Goal: Task Accomplishment & Management: Use online tool/utility

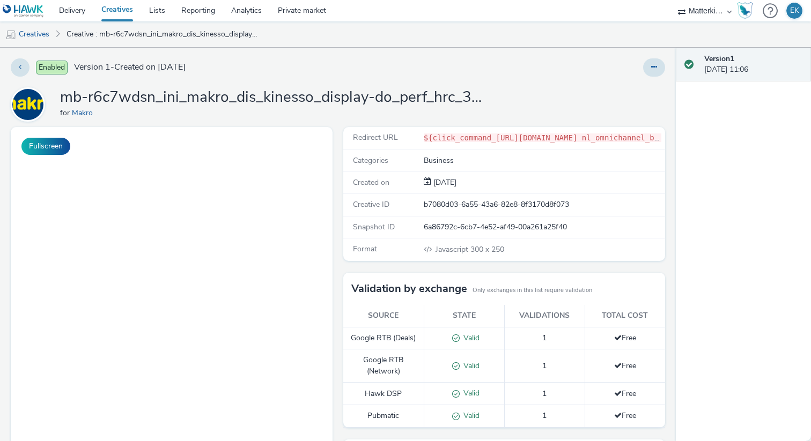
select select "d84d6561-18f3-4a65-9ed0-42618f513f94"
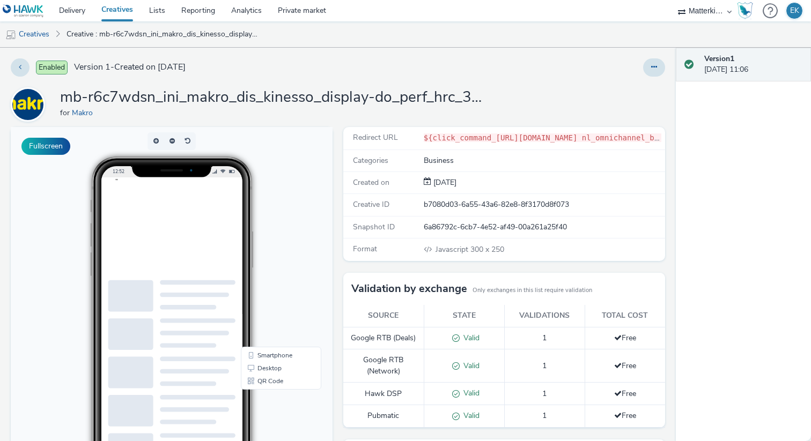
click at [467, 134] on code "${click_command_https://producten.makro.nl/shop/category/vers/vis-schaaldieren/…" at bounding box center [772, 138] width 696 height 9
click at [82, 13] on link "Delivery" at bounding box center [72, 10] width 42 height 21
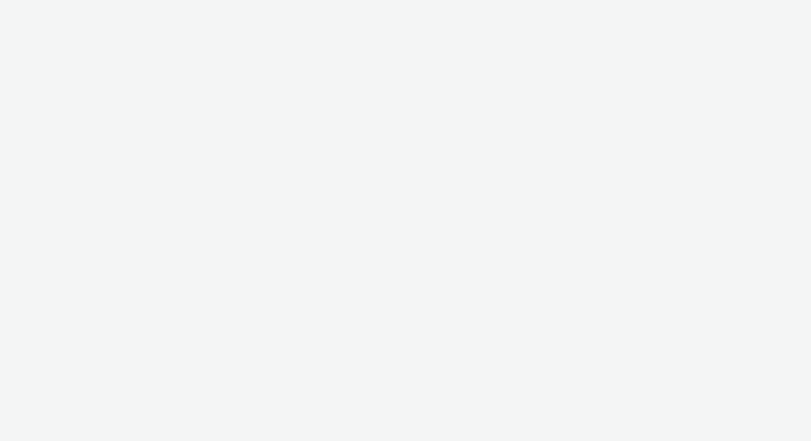
select select "d84d6561-18f3-4a65-9ed0-42618f513f94"
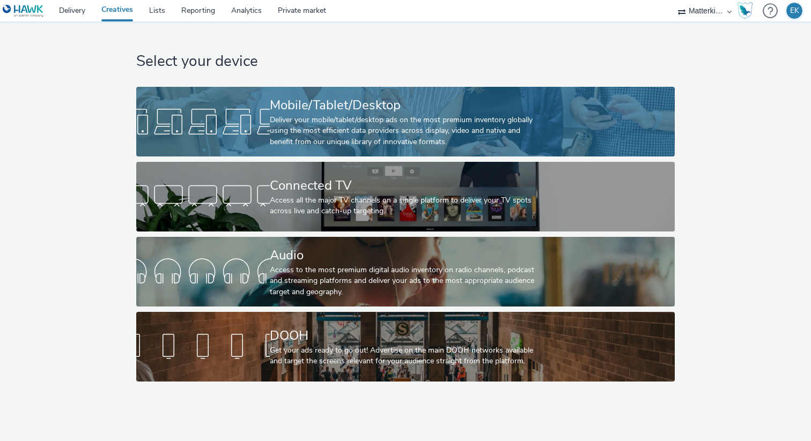
click at [301, 113] on div "Mobile/Tablet/Desktop" at bounding box center [403, 105] width 267 height 19
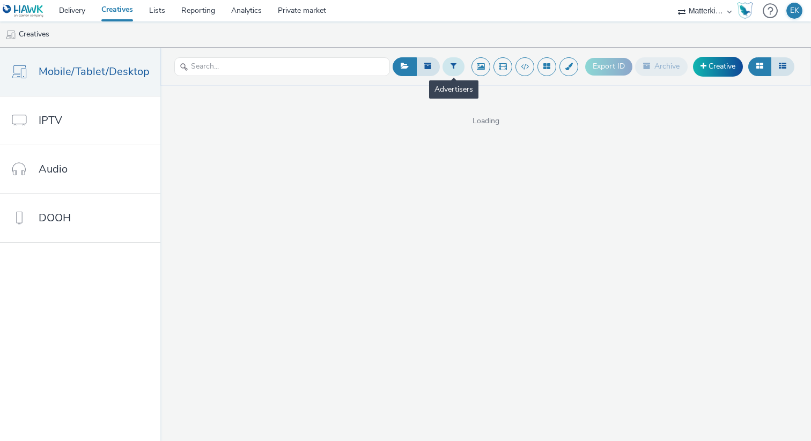
click at [453, 65] on icon at bounding box center [453, 66] width 6 height 8
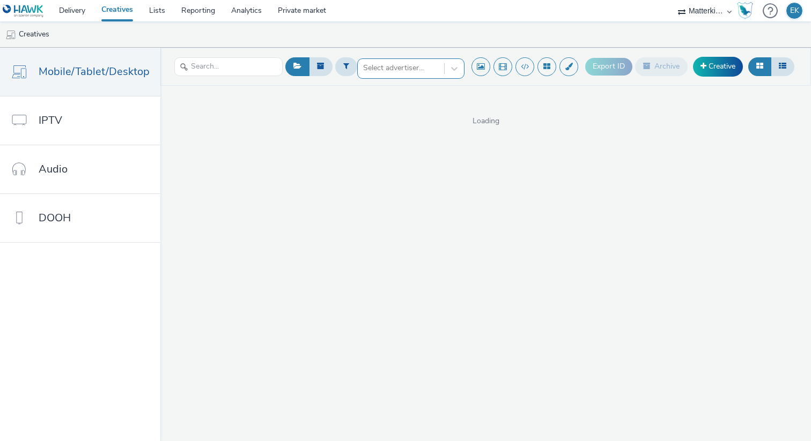
click at [420, 63] on div at bounding box center [401, 68] width 76 height 13
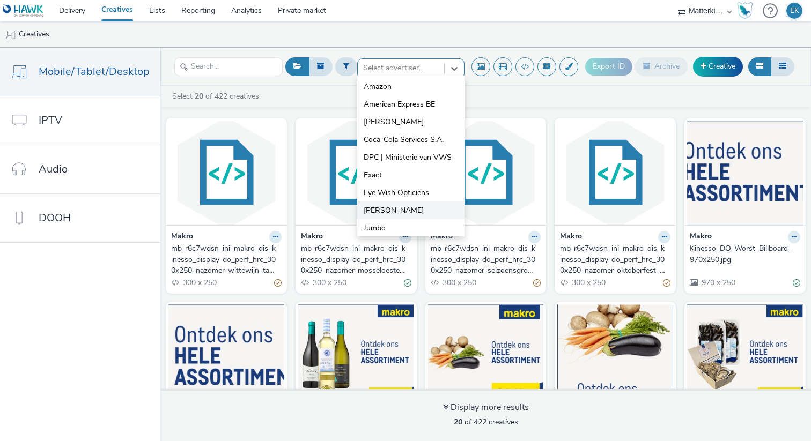
scroll to position [20, 0]
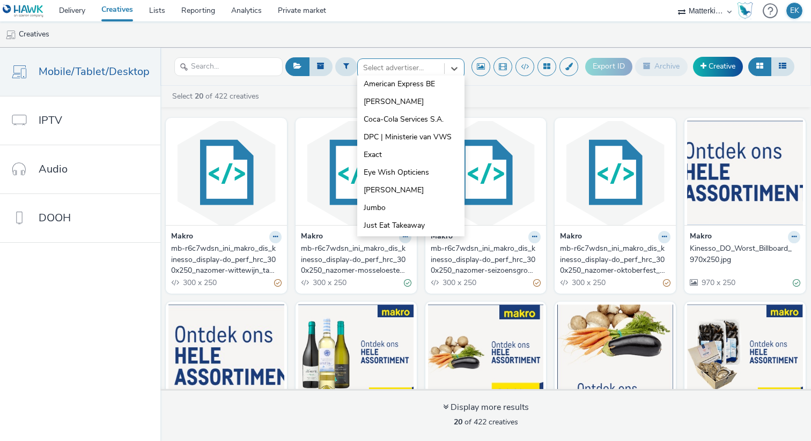
click at [333, 258] on div "mb-r6c7wdsn_ini_makro_dis_kinesso_display-do_perf_hrc_300x250_nazomer-mosseloes…" at bounding box center [354, 259] width 106 height 33
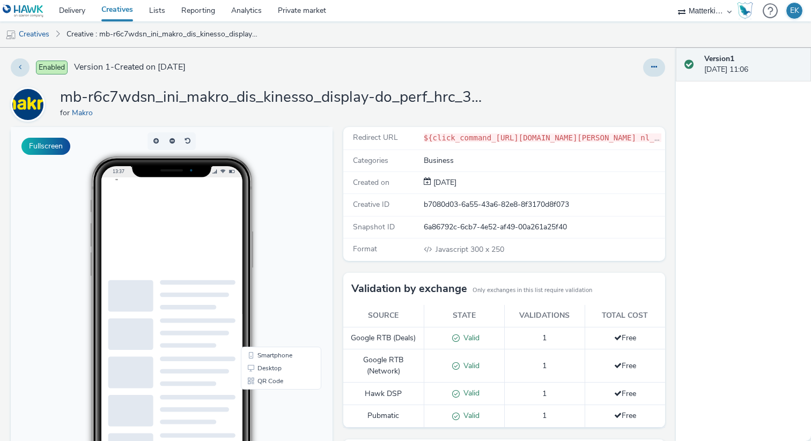
click at [614, 64] on div at bounding box center [534, 67] width 262 height 18
click at [655, 68] on icon at bounding box center [654, 67] width 6 height 8
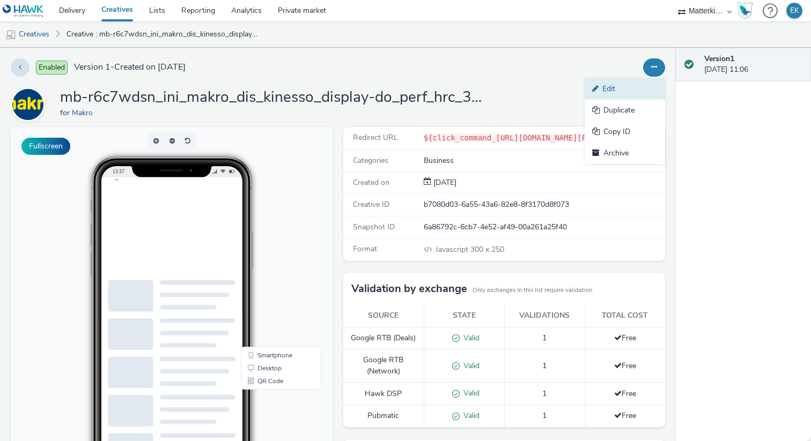
click at [611, 86] on link "Edit" at bounding box center [625, 88] width 80 height 21
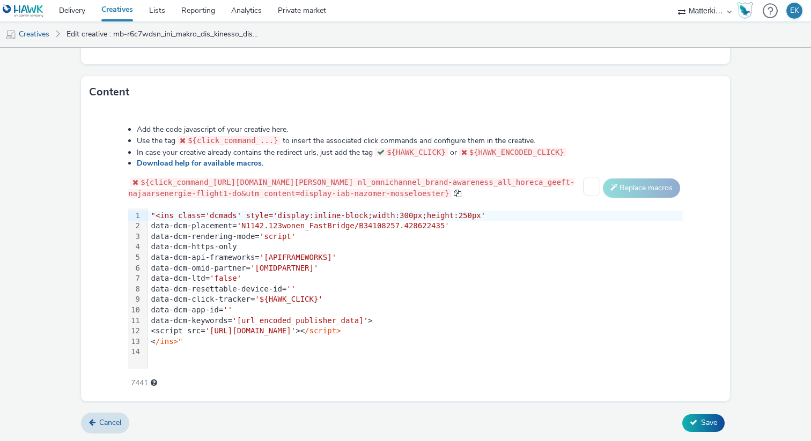
scroll to position [499, 0]
click at [219, 178] on span "${click_command_[URL][DOMAIN_NAME][PERSON_NAME] nl_omnichannel_brand-awareness_…" at bounding box center [351, 188] width 446 height 20
click at [214, 178] on span "${click_command_[URL][DOMAIN_NAME][PERSON_NAME] nl_omnichannel_brand-awareness_…" at bounding box center [351, 188] width 446 height 20
drag, startPoint x: 215, startPoint y: 172, endPoint x: 570, endPoint y: 193, distance: 356.2
click at [570, 193] on span "${click_command_[URL][DOMAIN_NAME][PERSON_NAME] nl_omnichannel_brand-awareness_…" at bounding box center [351, 188] width 446 height 20
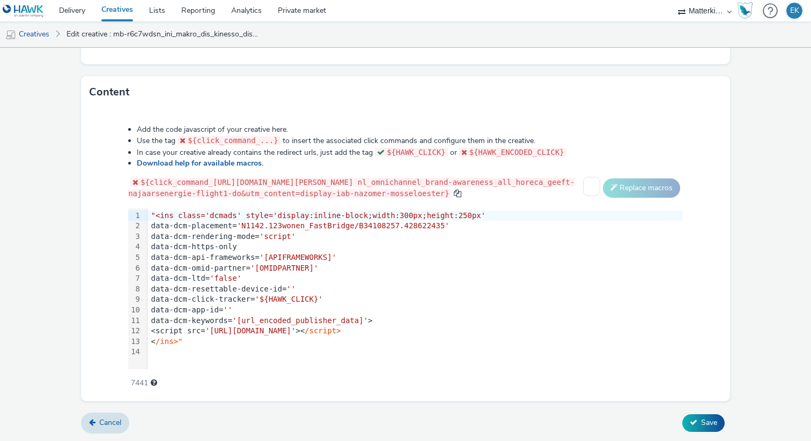
copy span "[URL][DOMAIN_NAME][PERSON_NAME] nl_omnichannel_brand-awareness_all_horeca_geeft…"
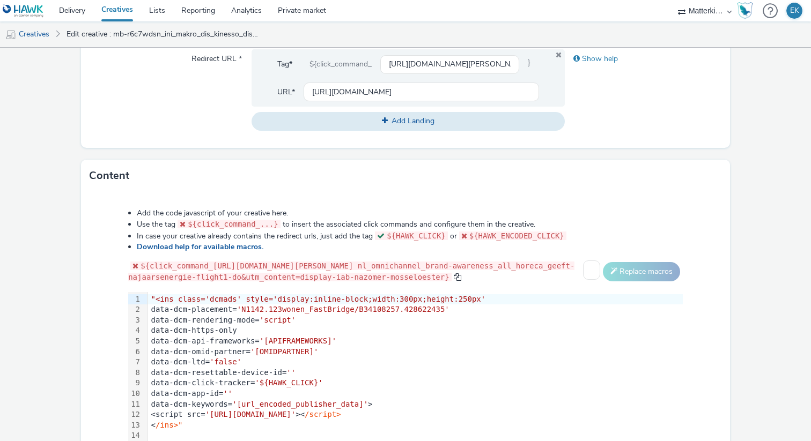
scroll to position [396, 0]
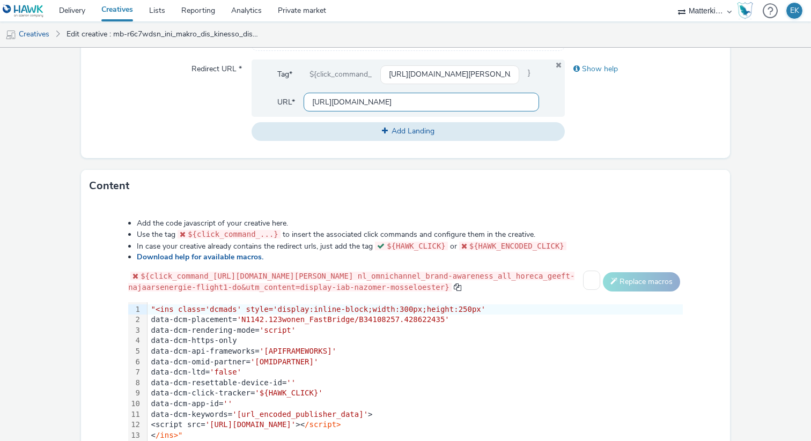
click at [397, 102] on input "[URL][DOMAIN_NAME]" at bounding box center [421, 102] width 235 height 19
paste input "/shop/category/vers/vis-schaaldieren/[PERSON_NAME]-schelpdieren?utm_source=paid…"
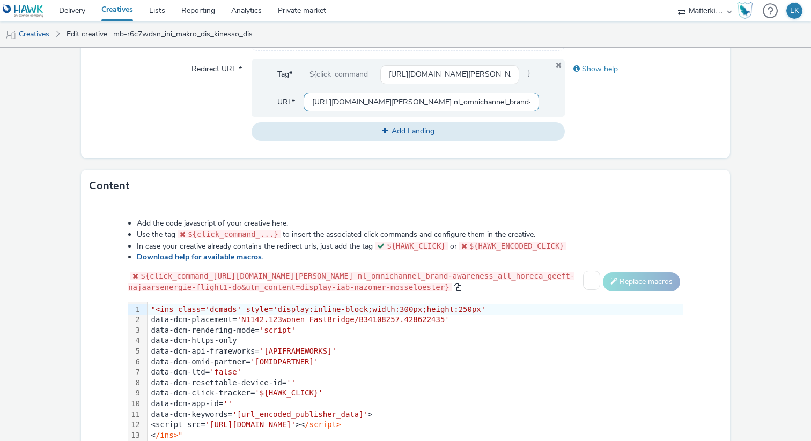
type input "[URL][DOMAIN_NAME][PERSON_NAME] nl_omnichannel_brand-awareness_all_horeca_geeft…"
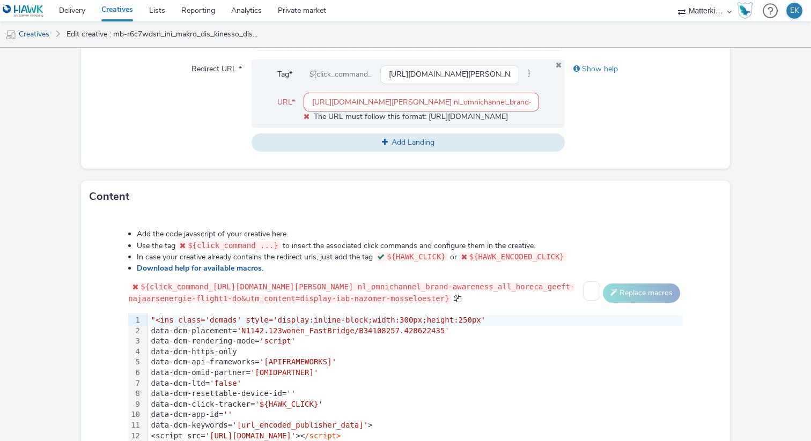
click at [684, 179] on form "Edit creative General Advertiser * Makro Name * mb-r6c7wdsn_ini_makro_dis_kines…" at bounding box center [405, 99] width 811 height 895
click at [332, 105] on input "[URL][DOMAIN_NAME][PERSON_NAME] nl_omnichannel_brand-awareness_all_horeca_geeft…" at bounding box center [421, 102] width 235 height 19
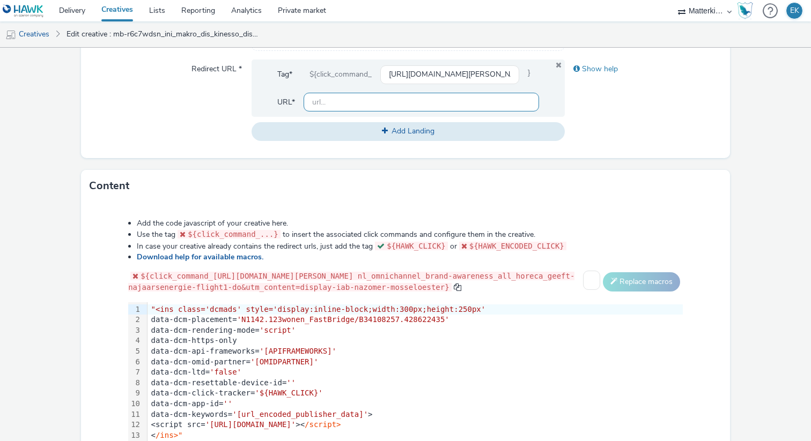
paste input "[URL][DOMAIN_NAME][PERSON_NAME] nl_omnichannel_brand-awareness_all_horeca_geeft…"
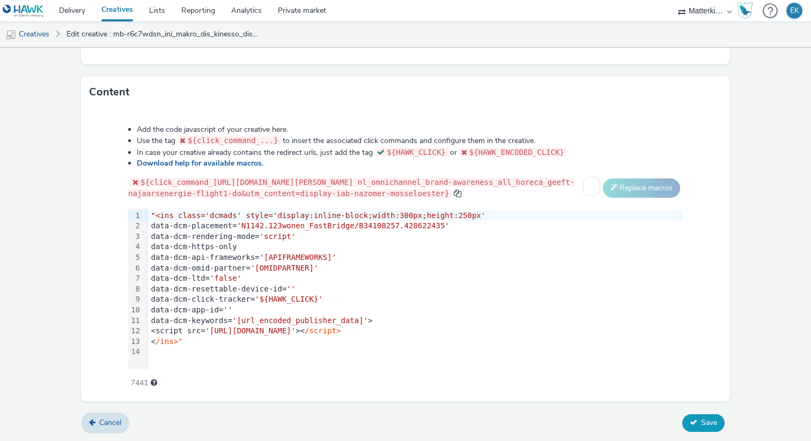
click at [699, 423] on form "Edit creative General Advertiser * Makro Name * mb-r6c7wdsn_ini_makro_dis_kines…" at bounding box center [405, -1] width 811 height 883
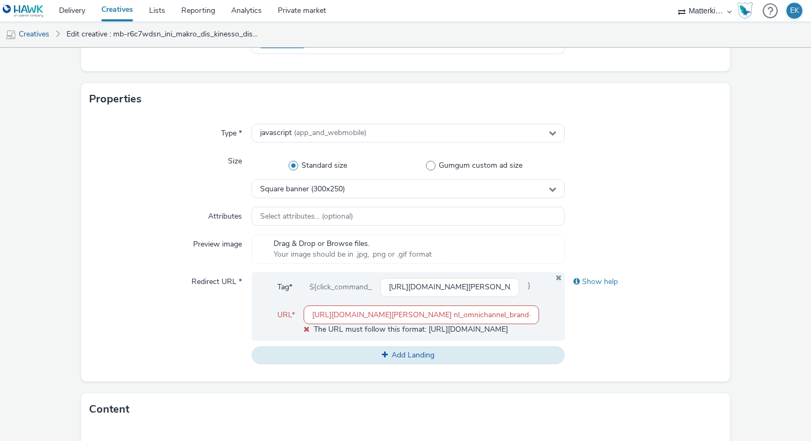
scroll to position [203, 0]
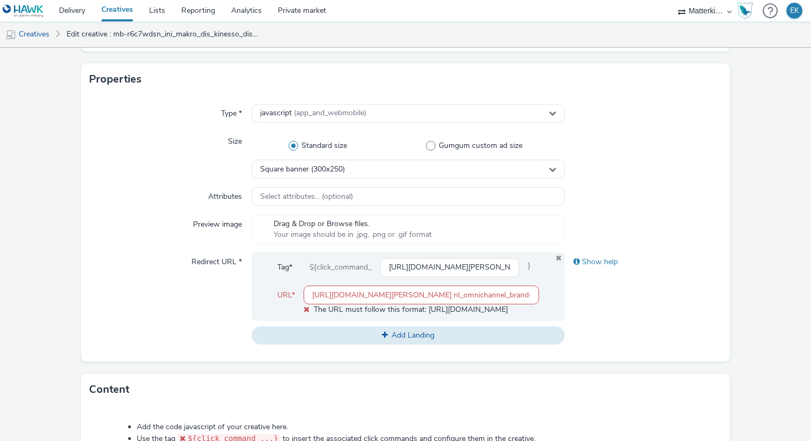
click at [423, 298] on input "[URL][DOMAIN_NAME][PERSON_NAME] nl_omnichannel_brand-awareness_all_horeca_geeft…" at bounding box center [421, 295] width 235 height 19
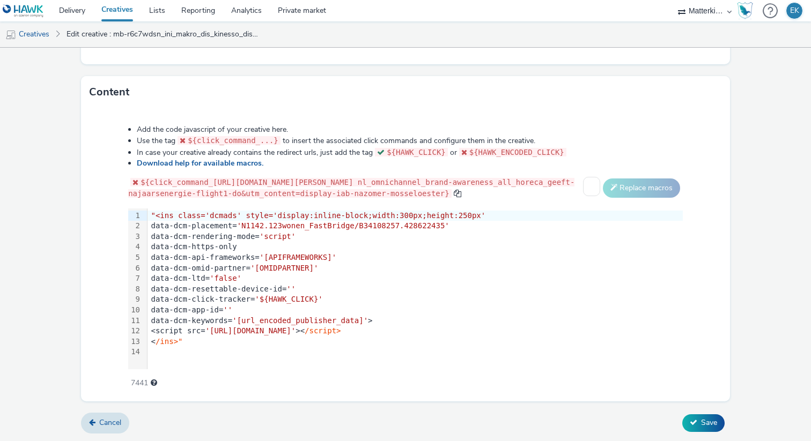
scroll to position [0, 0]
click at [691, 415] on form "Edit creative General Advertiser * Makro Name * mb-r6c7wdsn_ini_makro_dis_kines…" at bounding box center [405, -1] width 811 height 883
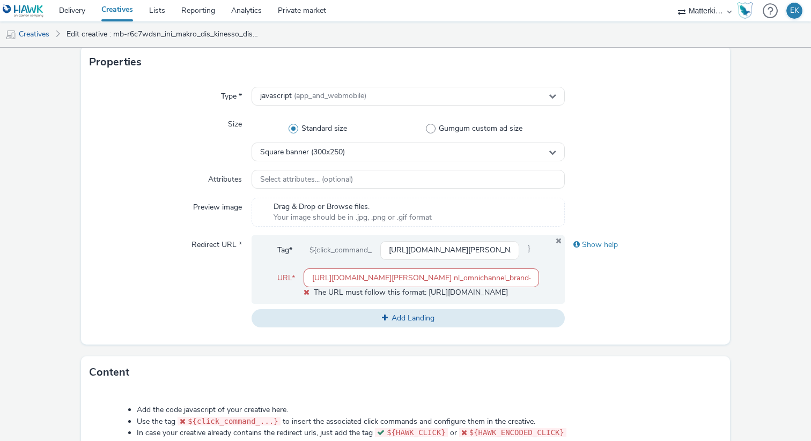
scroll to position [169, 0]
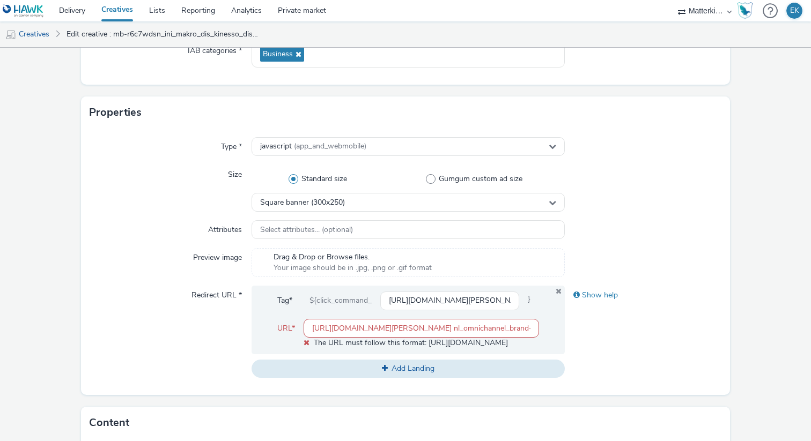
click at [465, 330] on input "[URL][DOMAIN_NAME][PERSON_NAME] nl_omnichannel_brand-awareness_all_horeca_geeft…" at bounding box center [421, 328] width 235 height 19
click at [330, 328] on input "[URL][DOMAIN_NAME][PERSON_NAME] nl_omnichannel_brand-awareness_all_horeca_geeft…" at bounding box center [421, 328] width 235 height 19
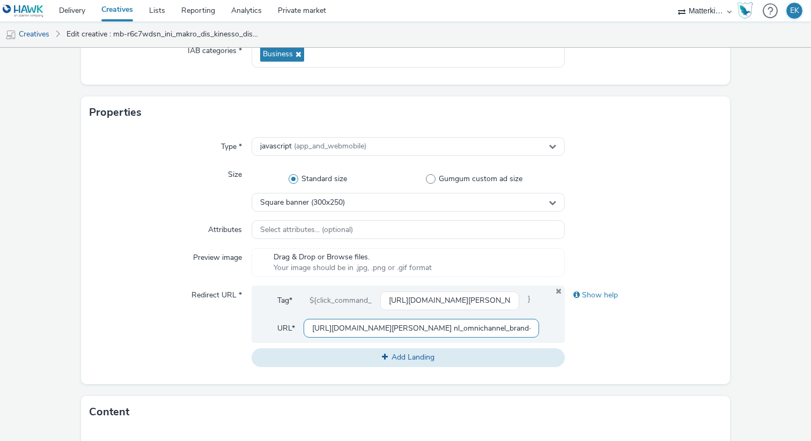
scroll to position [499, 0]
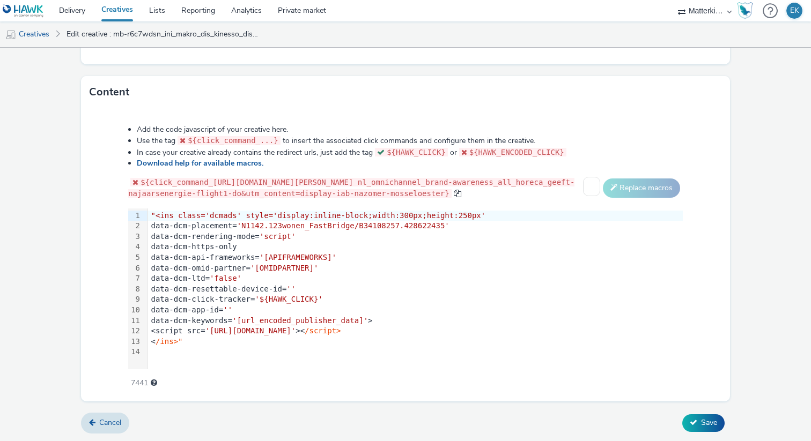
type input "[URL][DOMAIN_NAME][PERSON_NAME] nl_omnichannel_brand-awareness_all_horeca_geeft…"
click at [703, 417] on form "Edit creative General Advertiser * Makro Name * mb-r6c7wdsn_ini_makro_dis_kines…" at bounding box center [405, -1] width 811 height 883
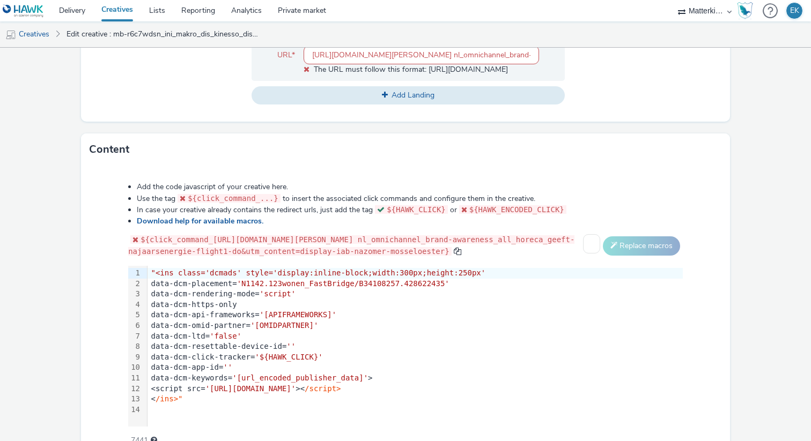
scroll to position [509, 0]
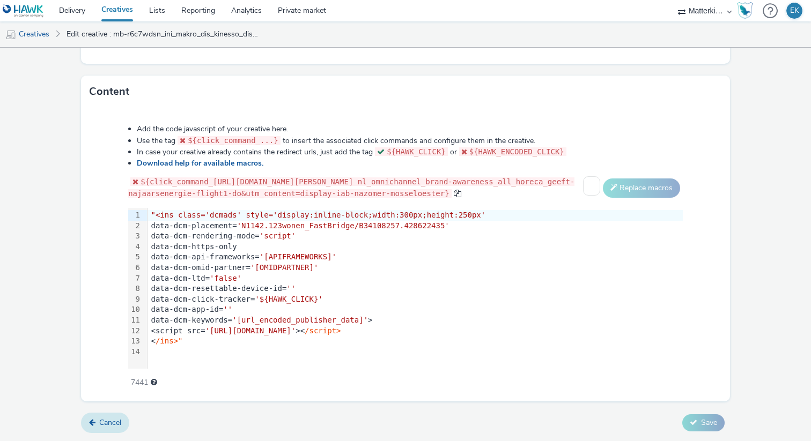
click at [122, 430] on link "Cancel" at bounding box center [105, 423] width 48 height 20
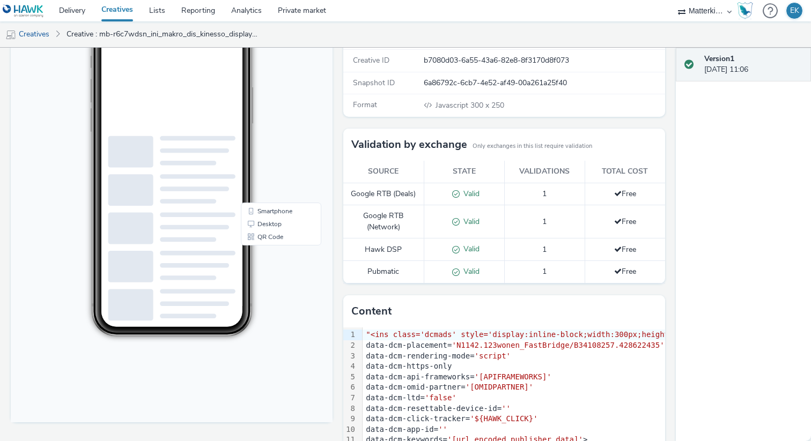
scroll to position [204, 0]
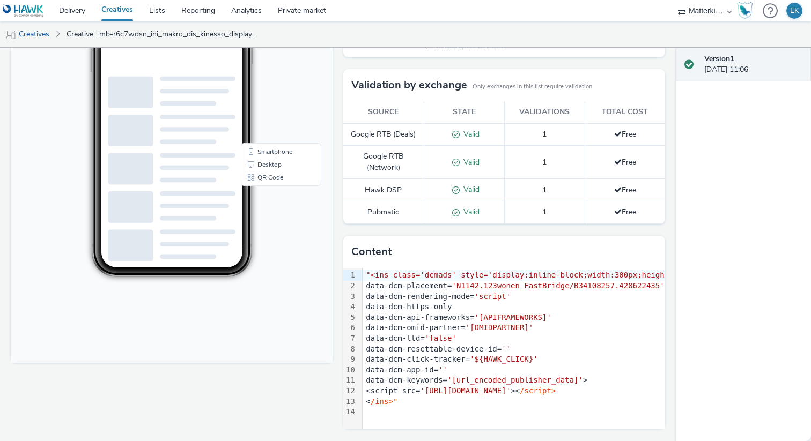
click at [414, 267] on div "Content" at bounding box center [504, 252] width 322 height 32
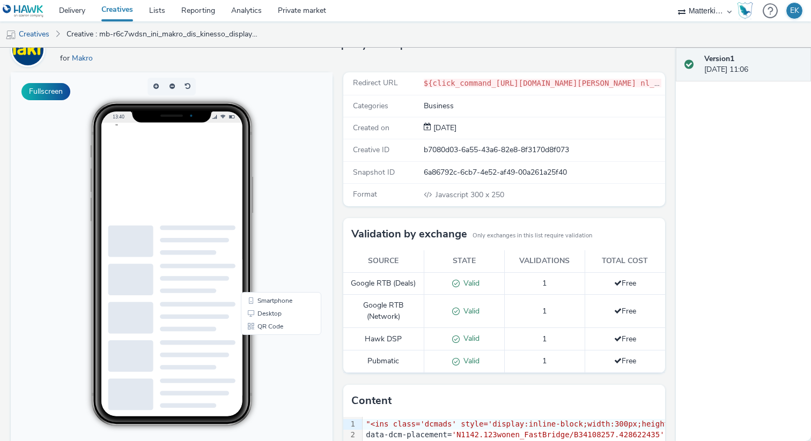
scroll to position [0, 0]
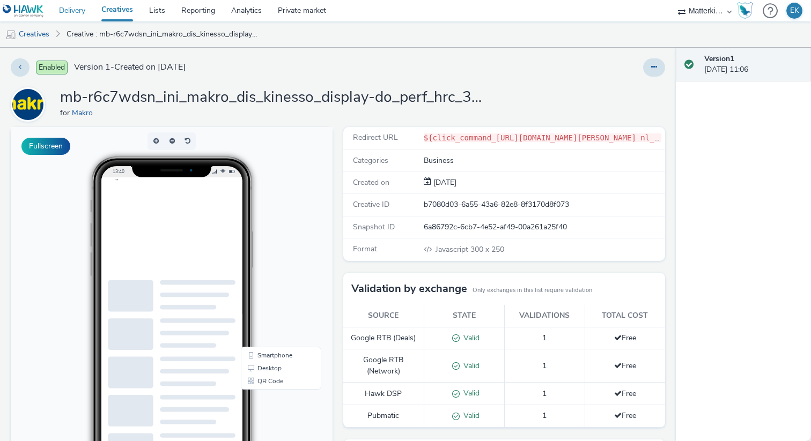
click at [70, 11] on link "Delivery" at bounding box center [72, 10] width 42 height 21
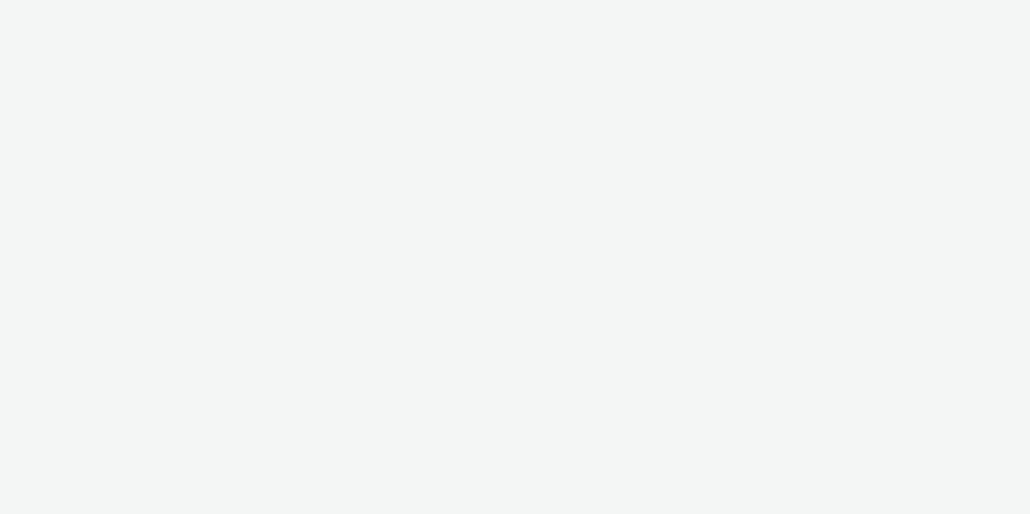
select select "d84d6561-18f3-4a65-9ed0-42618f513f94"
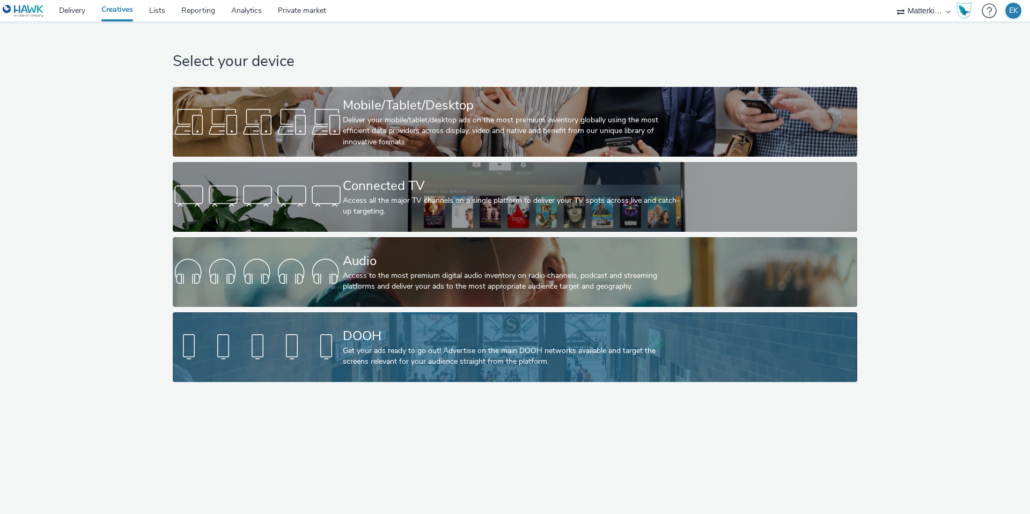
click at [389, 332] on div "DOOH" at bounding box center [513, 336] width 340 height 19
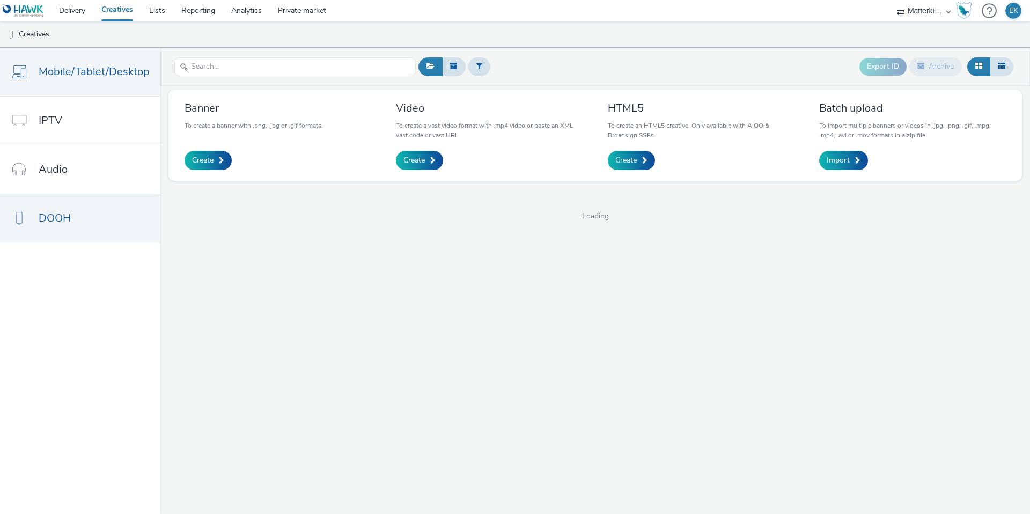
click at [126, 73] on span "Mobile/Tablet/Desktop" at bounding box center [94, 72] width 111 height 16
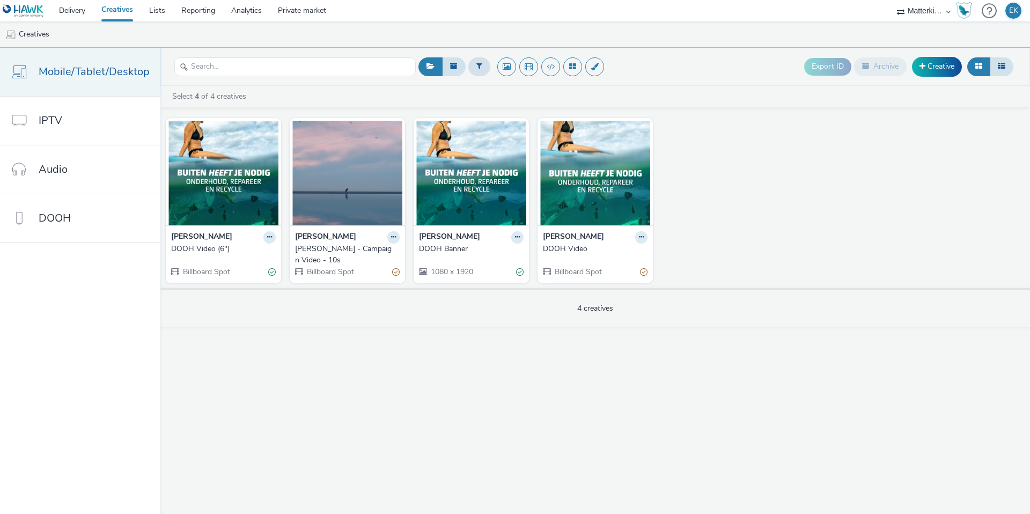
click at [102, 81] on link "Mobile/Tablet/Desktop" at bounding box center [80, 72] width 160 height 48
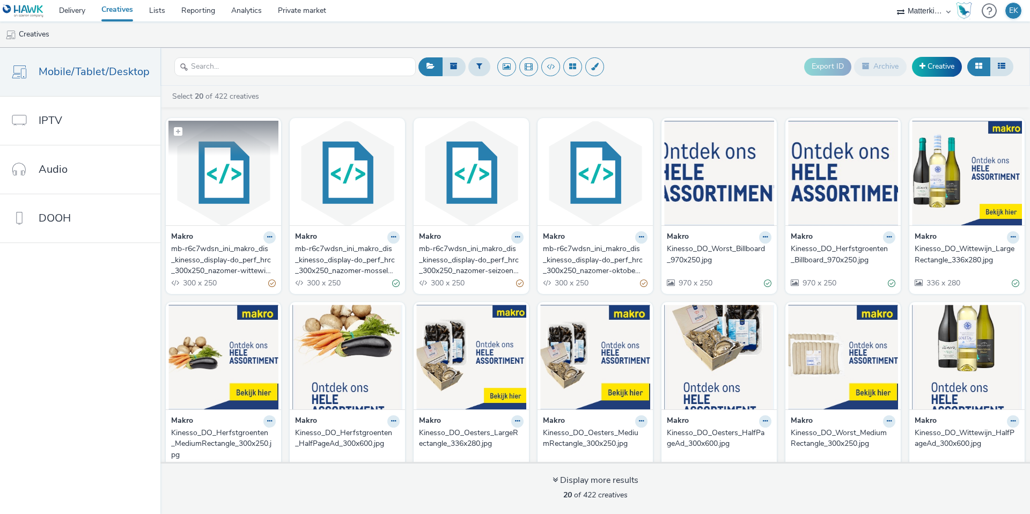
click at [248, 199] on img at bounding box center [223, 173] width 110 height 105
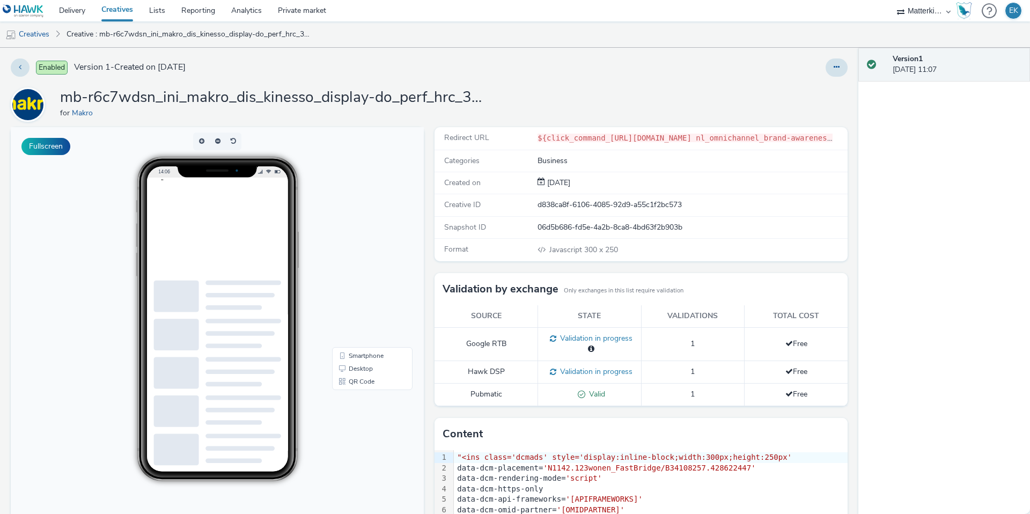
click at [439, 112] on div "for Makro" at bounding box center [274, 113] width 429 height 11
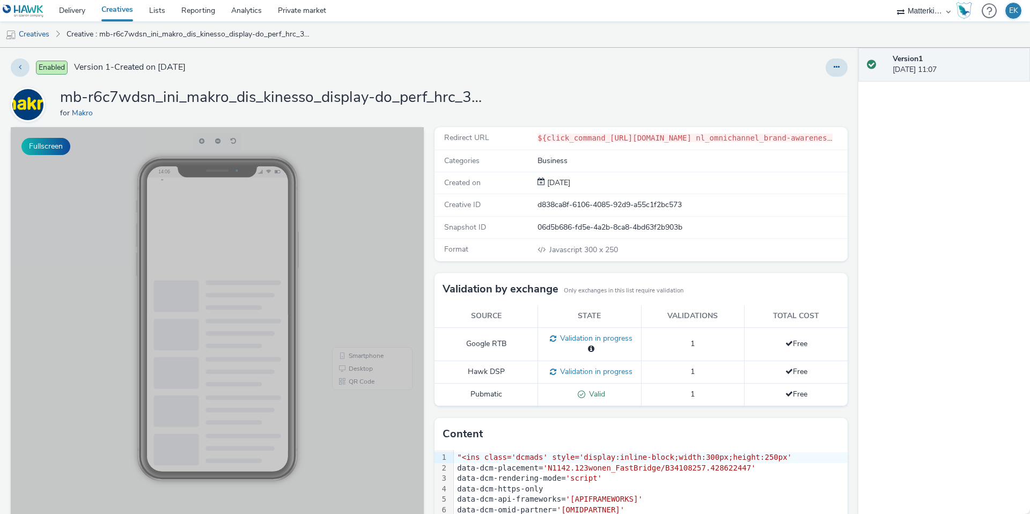
click at [336, 250] on body "14:06 Smartphone Desktop QR Code" at bounding box center [217, 347] width 413 height 440
click at [319, 260] on div "14:06" at bounding box center [217, 319] width 221 height 324
drag, startPoint x: 291, startPoint y: 293, endPoint x: 291, endPoint y: 279, distance: 13.4
click at [292, 290] on div at bounding box center [217, 318] width 153 height 317
click at [280, 247] on div at bounding box center [217, 226] width 141 height 96
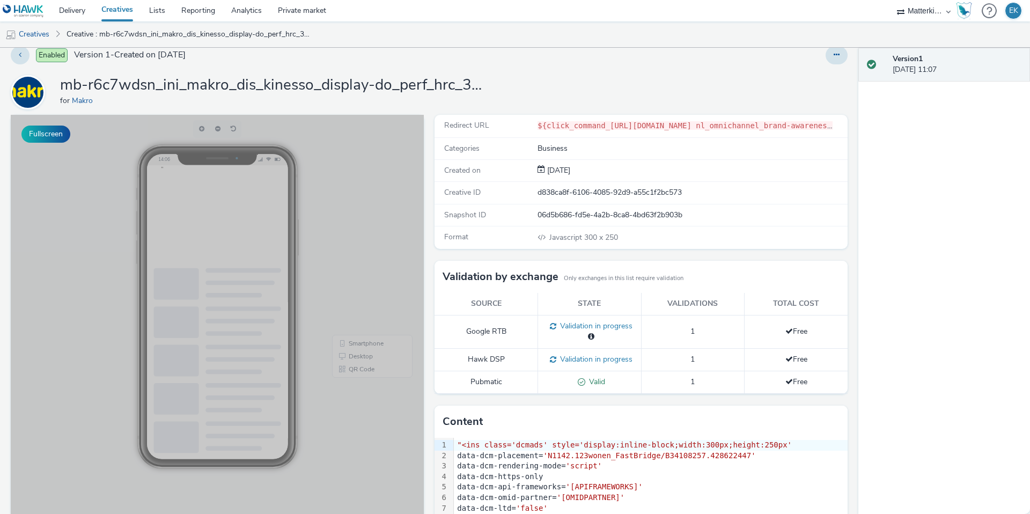
scroll to position [11, 0]
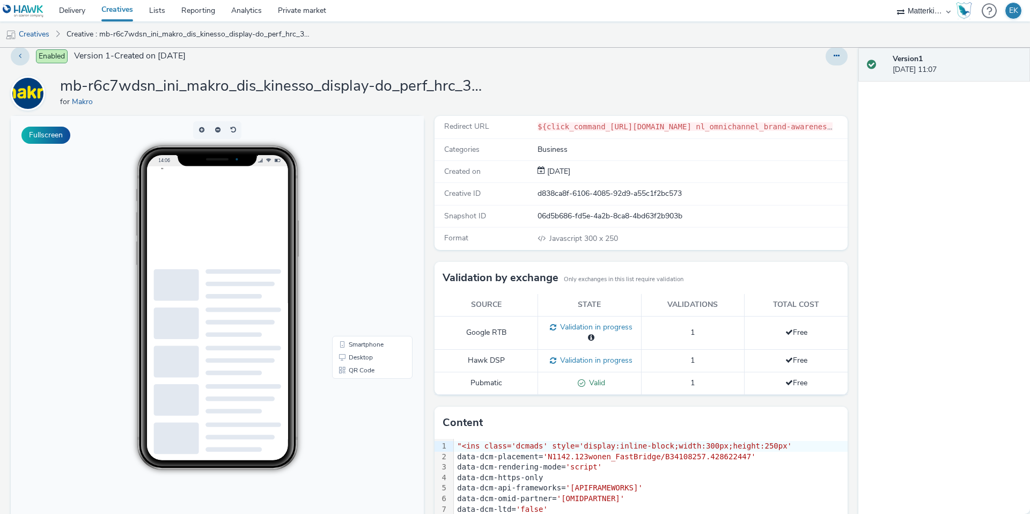
click at [607, 126] on code "${click_command_https://producten.makro.nl/shop/category/food/dranken/wijn/wit?…" at bounding box center [878, 126] width 683 height 9
drag, startPoint x: 647, startPoint y: 150, endPoint x: 650, endPoint y: 162, distance: 12.6
click at [648, 152] on div "Business" at bounding box center [691, 149] width 309 height 11
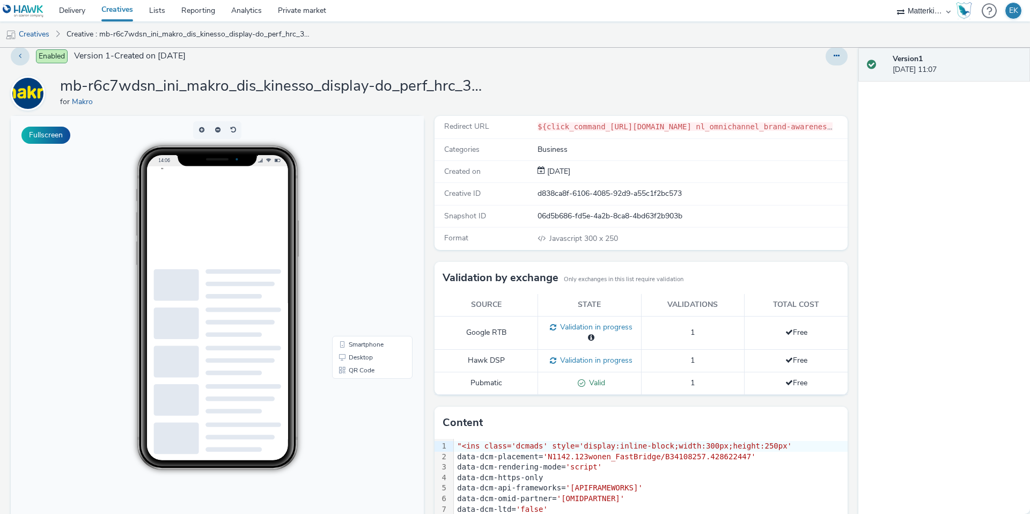
scroll to position [109, 0]
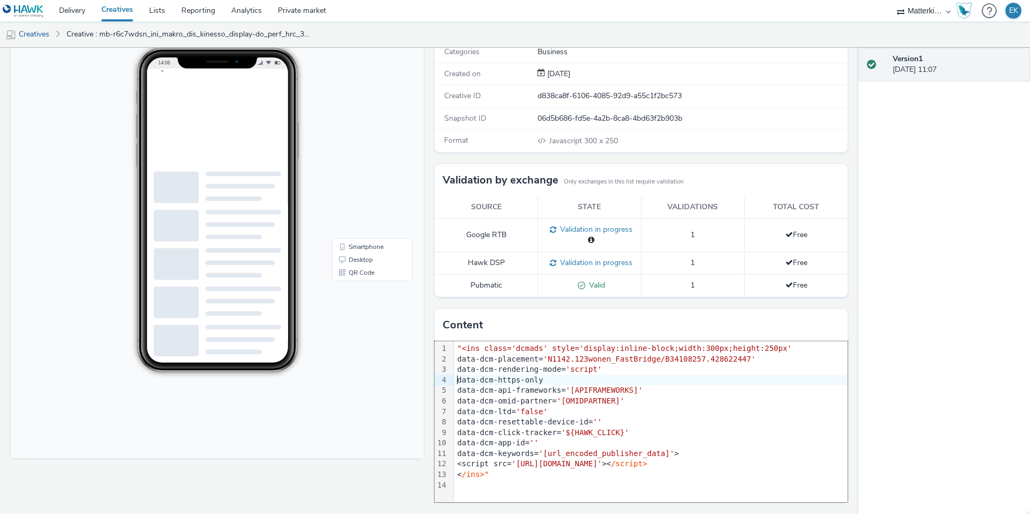
click at [632, 375] on div "data-dcm-https-only" at bounding box center [651, 380] width 394 height 11
click at [633, 371] on div "data-dcm-rendering-mode= 'script'" at bounding box center [651, 369] width 394 height 11
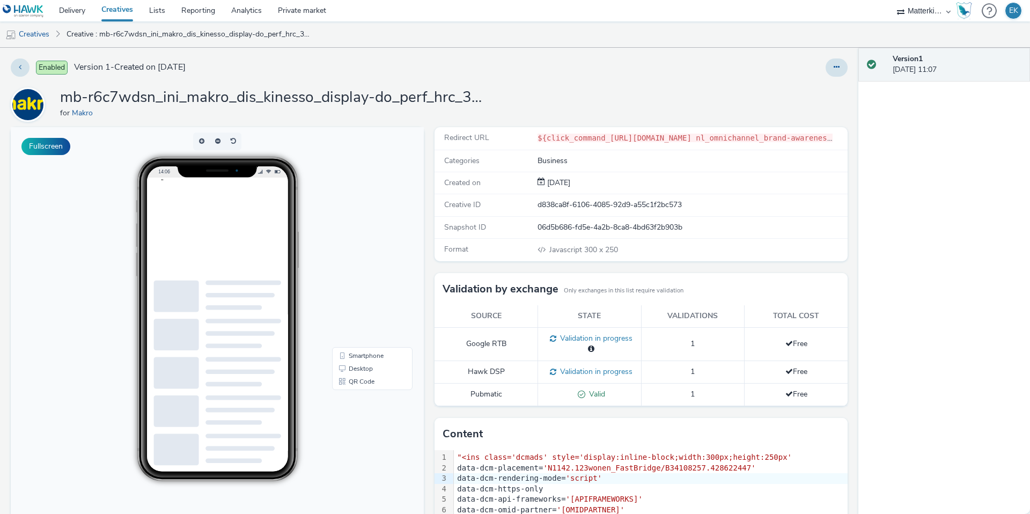
click at [40, 104] on img at bounding box center [27, 104] width 31 height 31
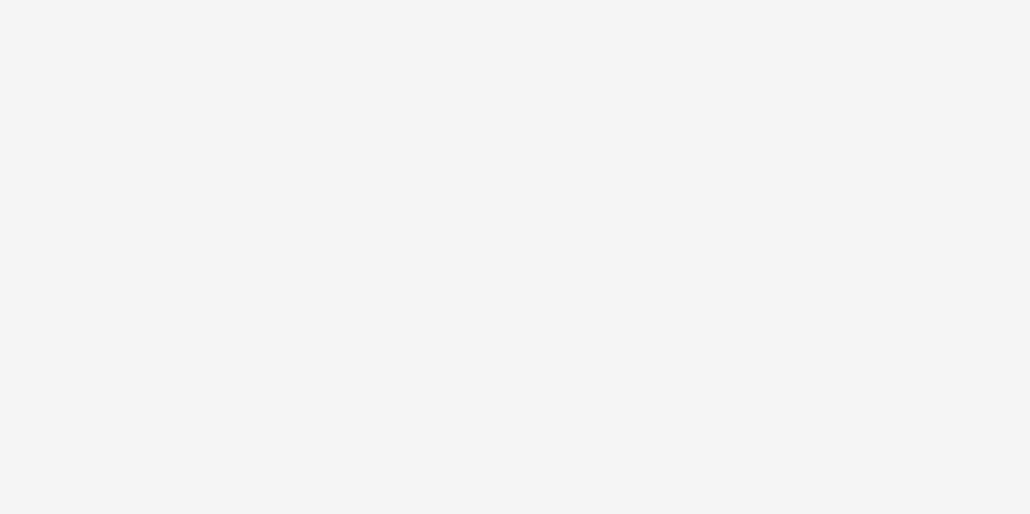
select select "d84d6561-18f3-4a65-9ed0-42618f513f94"
